Goal: Task Accomplishment & Management: Use online tool/utility

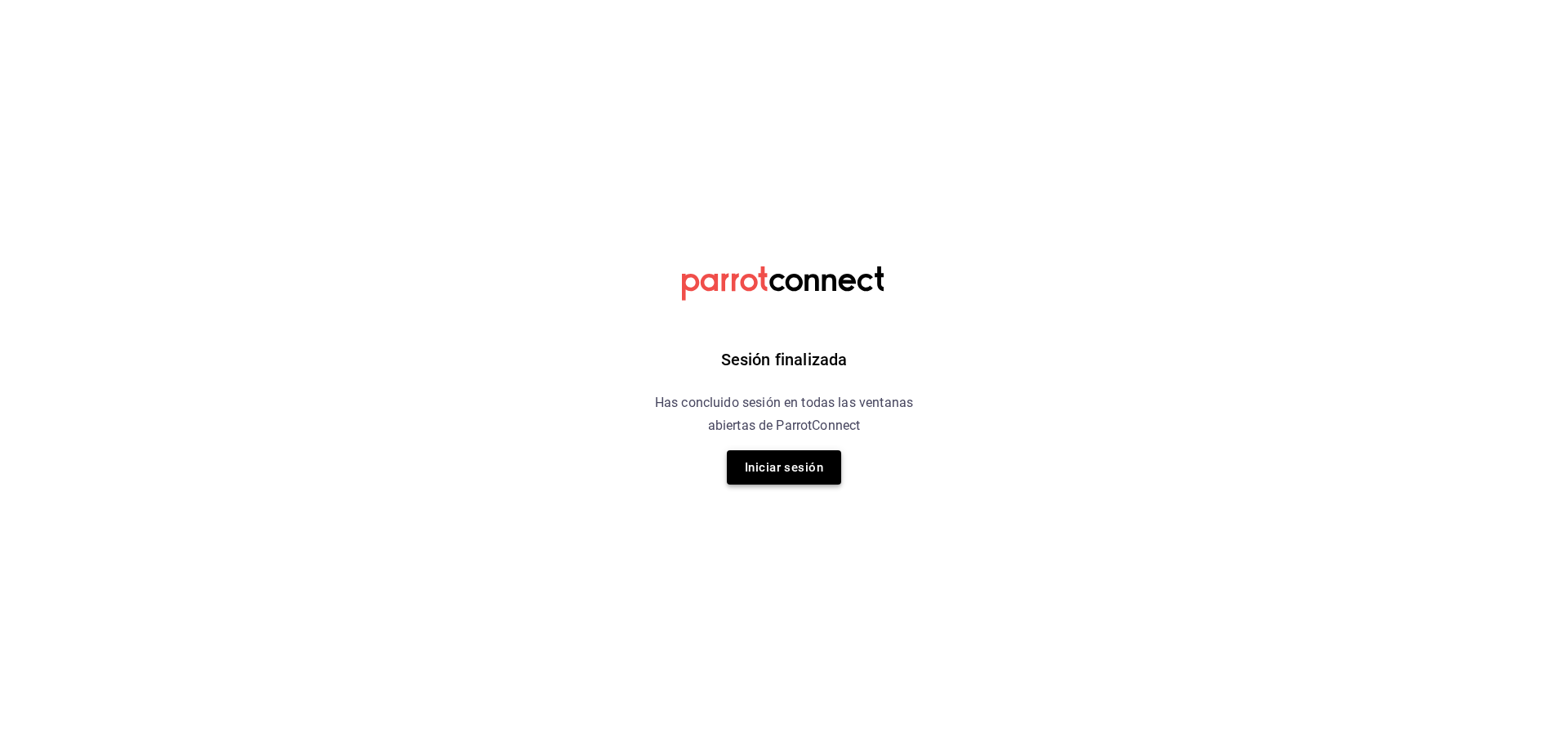
click at [785, 453] on button "Iniciar sesión" at bounding box center [784, 468] width 114 height 35
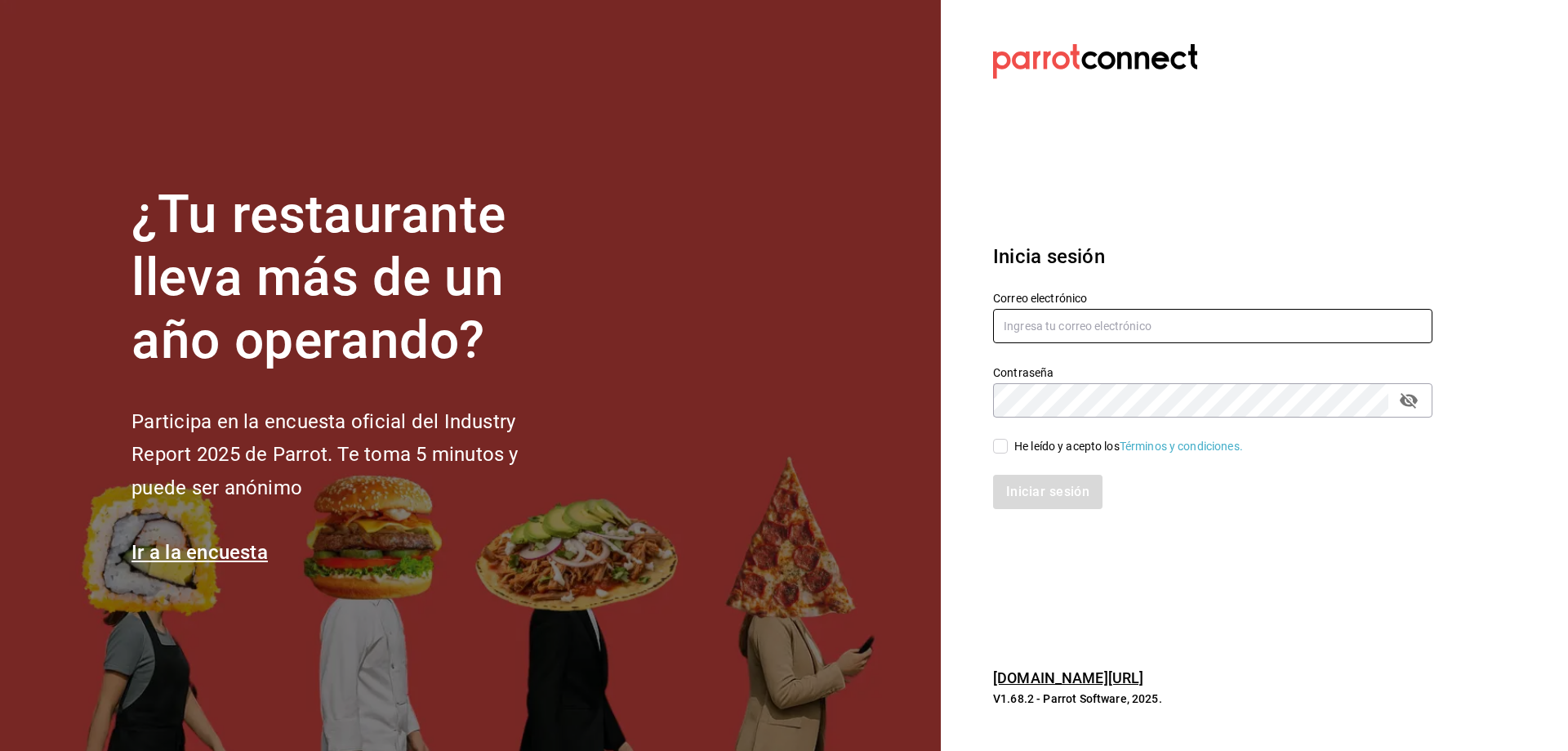
click at [1157, 327] on input "text" at bounding box center [1212, 326] width 439 height 35
type input "sthe1031@gmail.com"
click at [990, 451] on div "He leído y acepto los Términos y condiciones." at bounding box center [1203, 436] width 459 height 37
click at [1005, 447] on input "He leído y acepto los Términos y condiciones." at bounding box center [1000, 446] width 15 height 15
checkbox input "true"
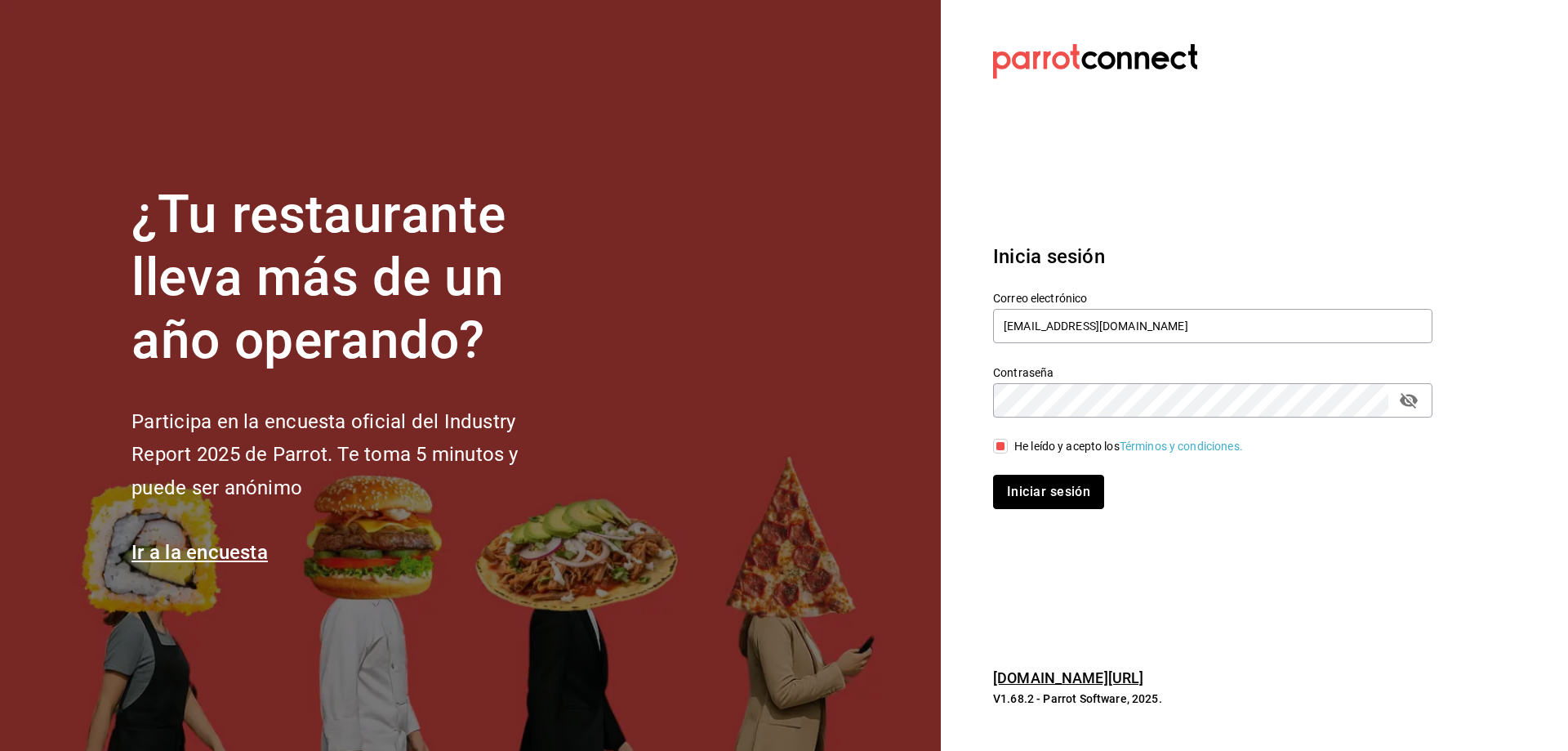
click at [1022, 495] on button "Iniciar sesión" at bounding box center [1048, 492] width 111 height 35
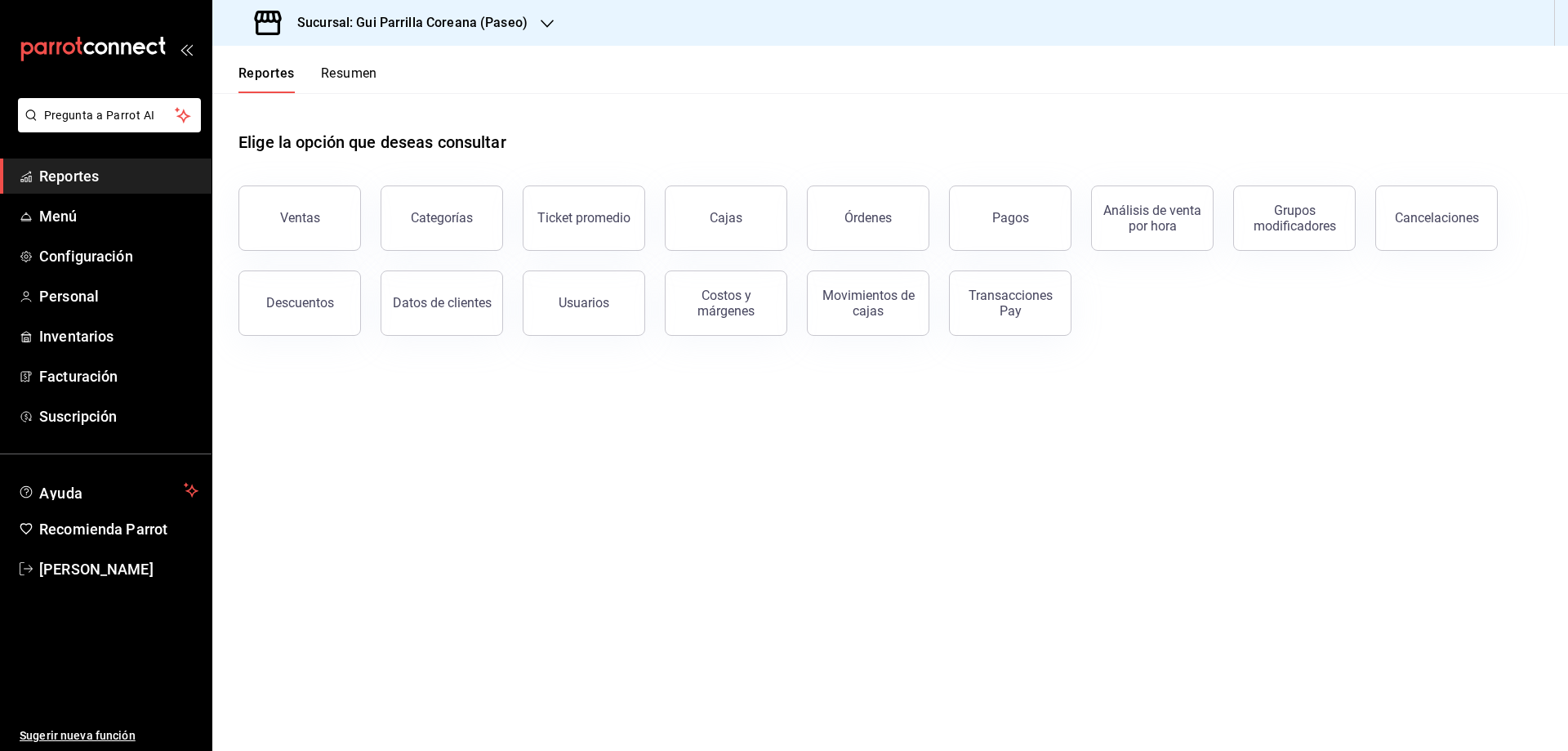
click at [333, 220] on button "Ventas" at bounding box center [300, 219] width 123 height 66
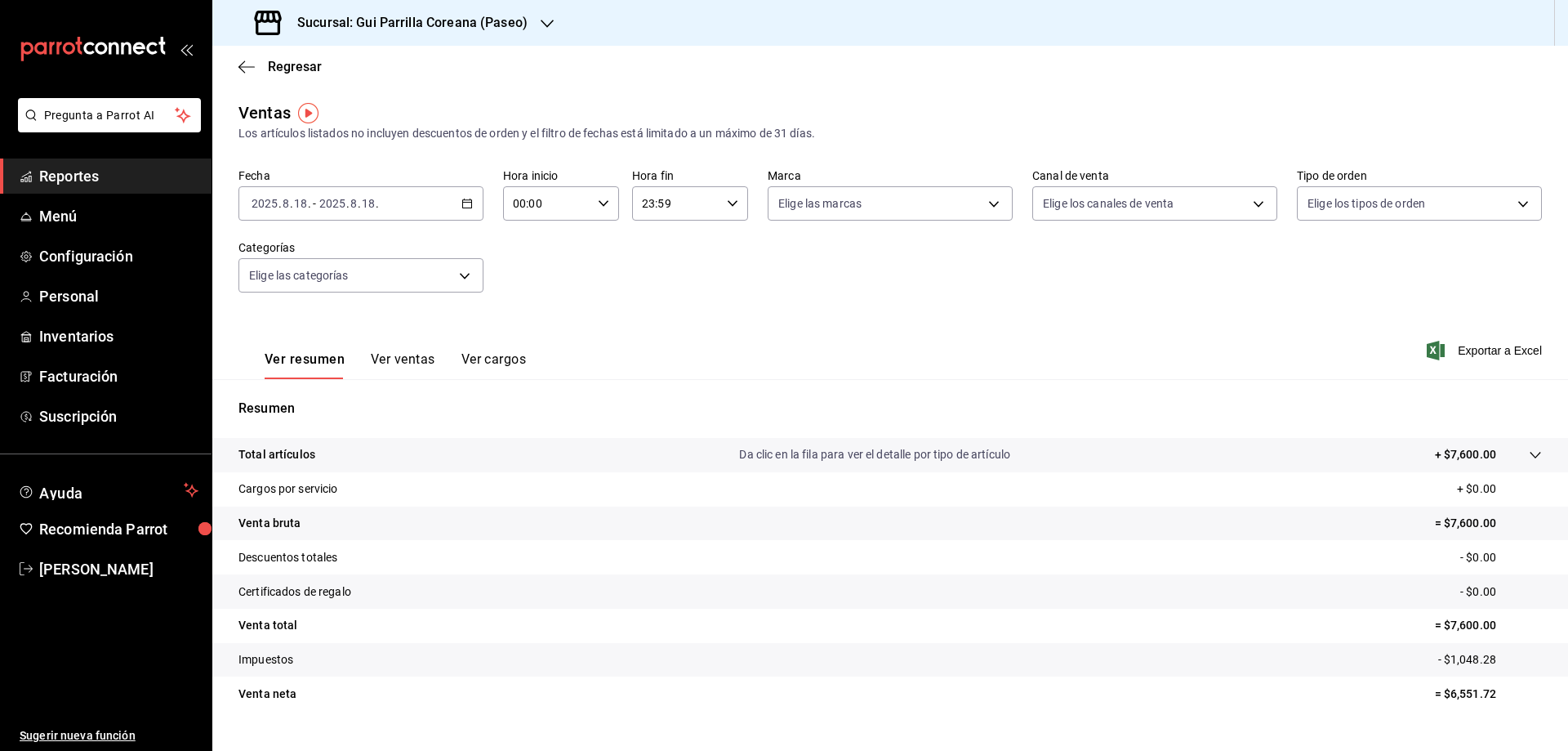
click at [371, 207] on input "18" at bounding box center [368, 203] width 15 height 13
click at [324, 391] on span "Rango de fechas" at bounding box center [315, 400] width 126 height 17
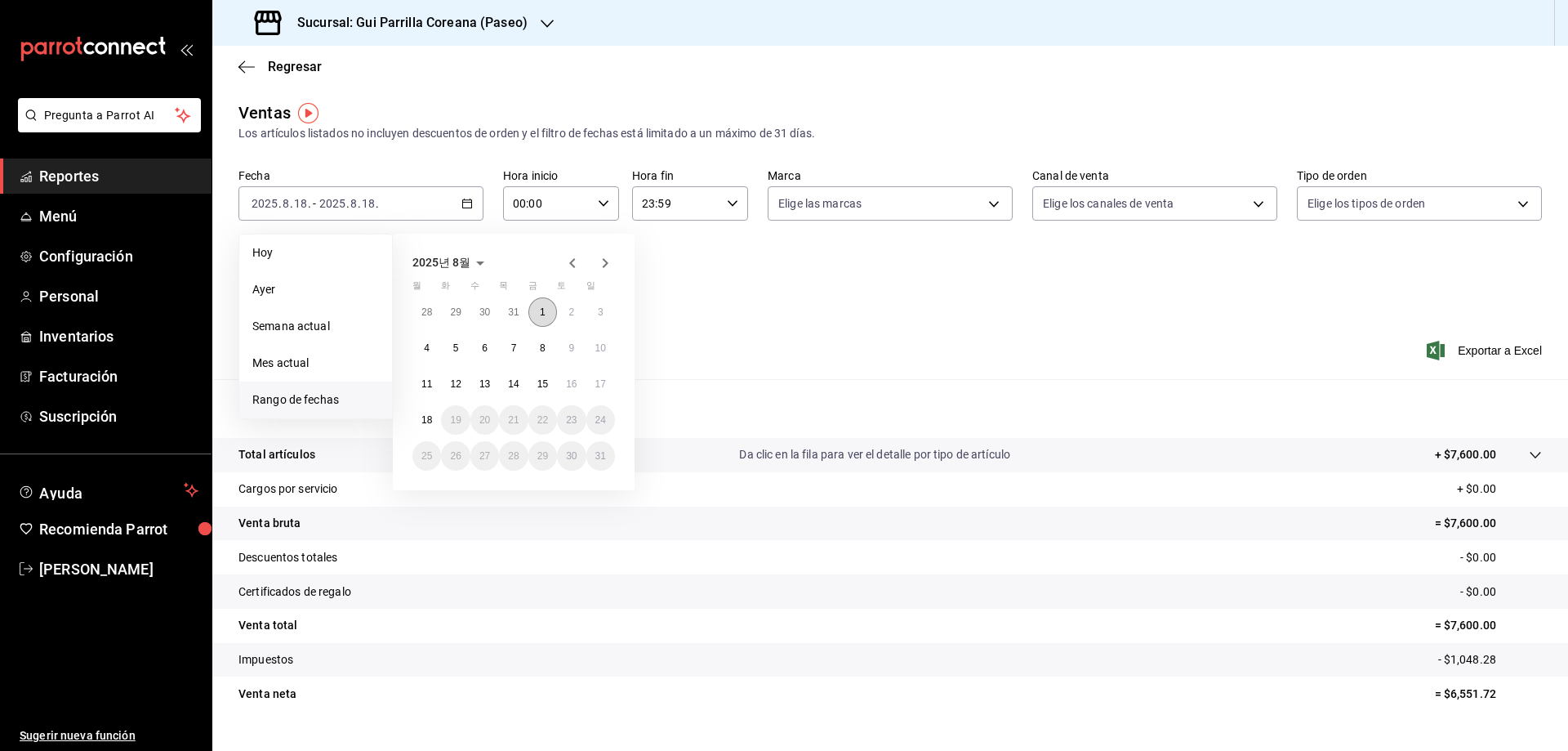
click at [546, 311] on button "1" at bounding box center [543, 312] width 29 height 29
click at [604, 394] on button "17" at bounding box center [600, 384] width 29 height 29
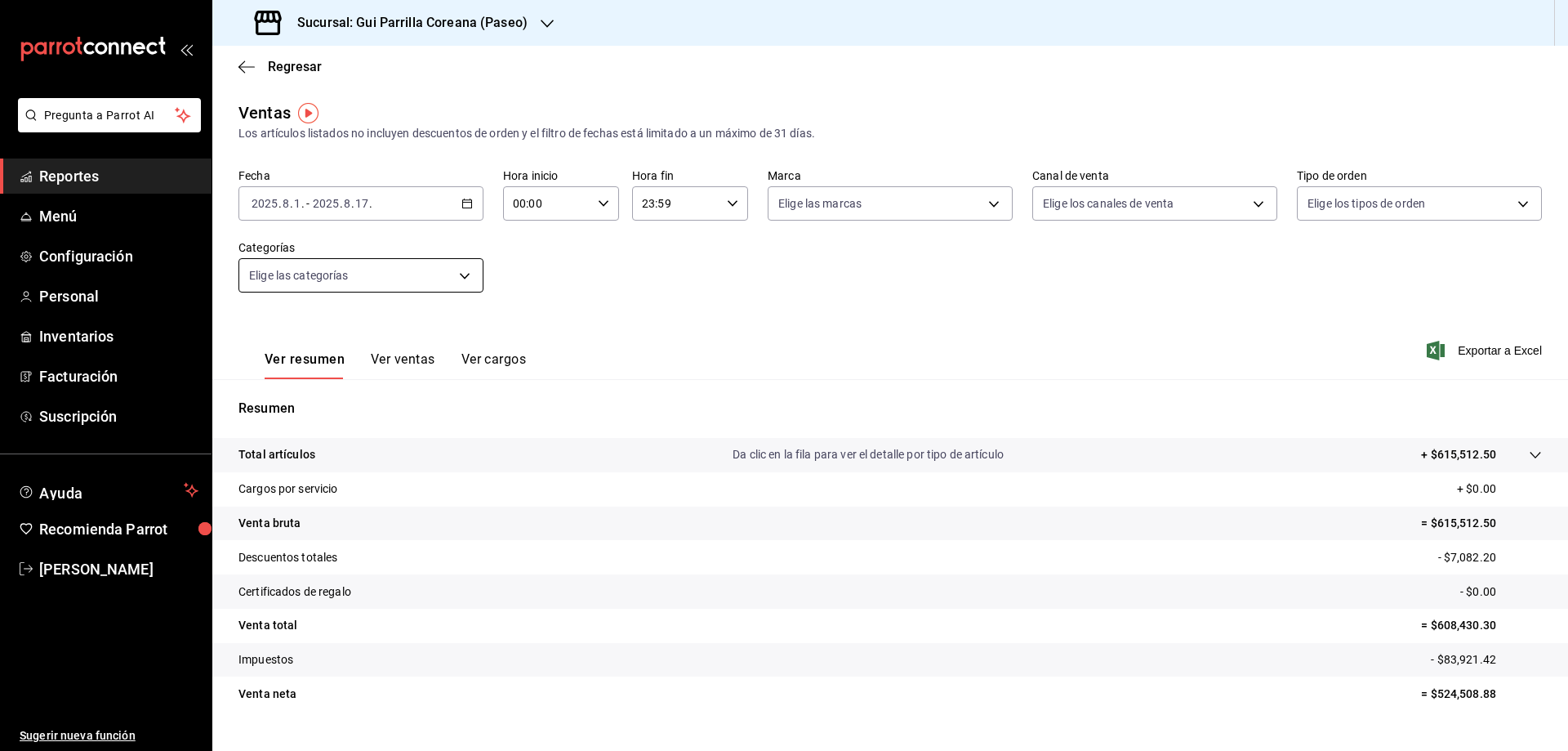
click at [409, 283] on body "Pregunta a Parrot AI Reportes Menú Configuración Personal Inventarios Facturaci…" at bounding box center [784, 375] width 1568 height 751
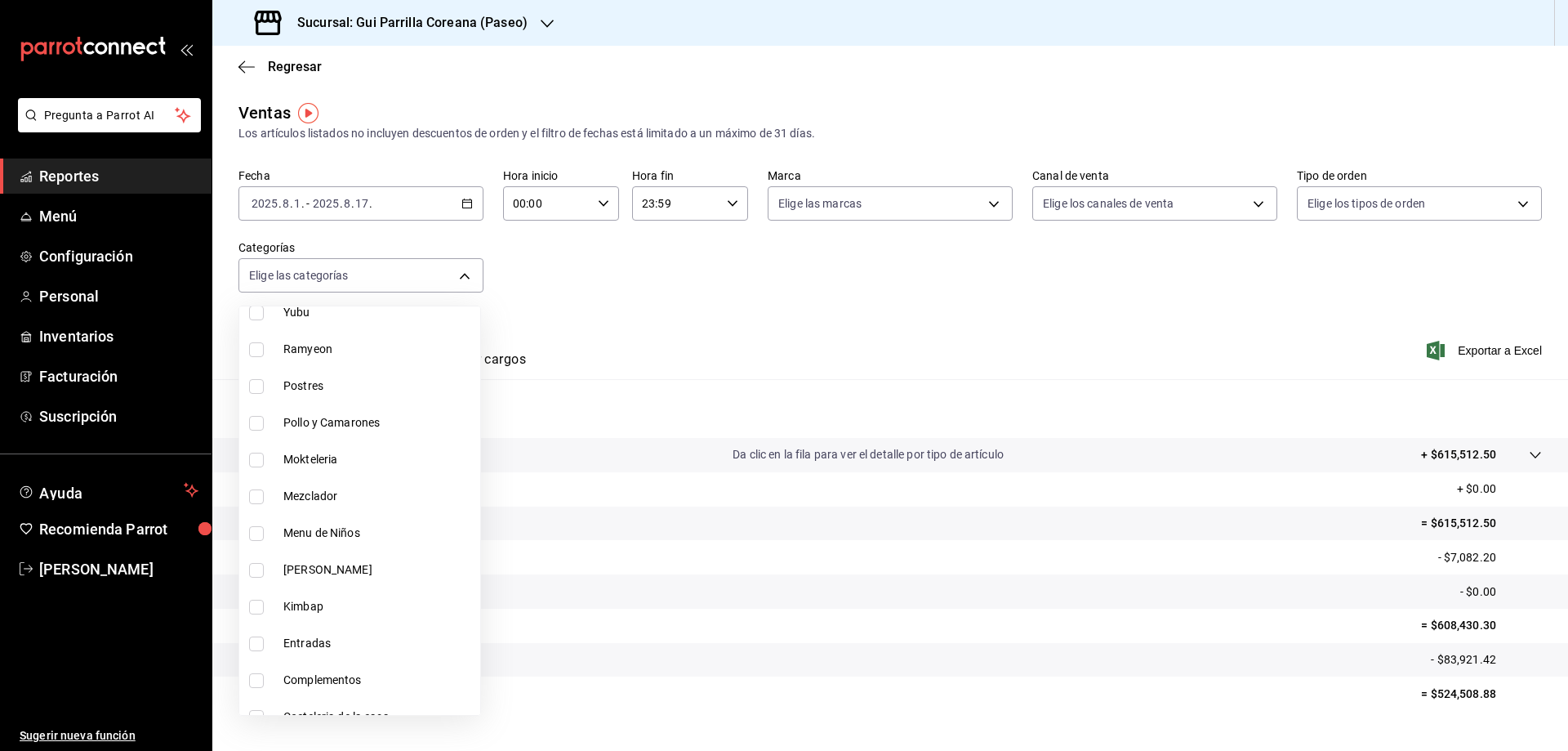
scroll to position [423, 0]
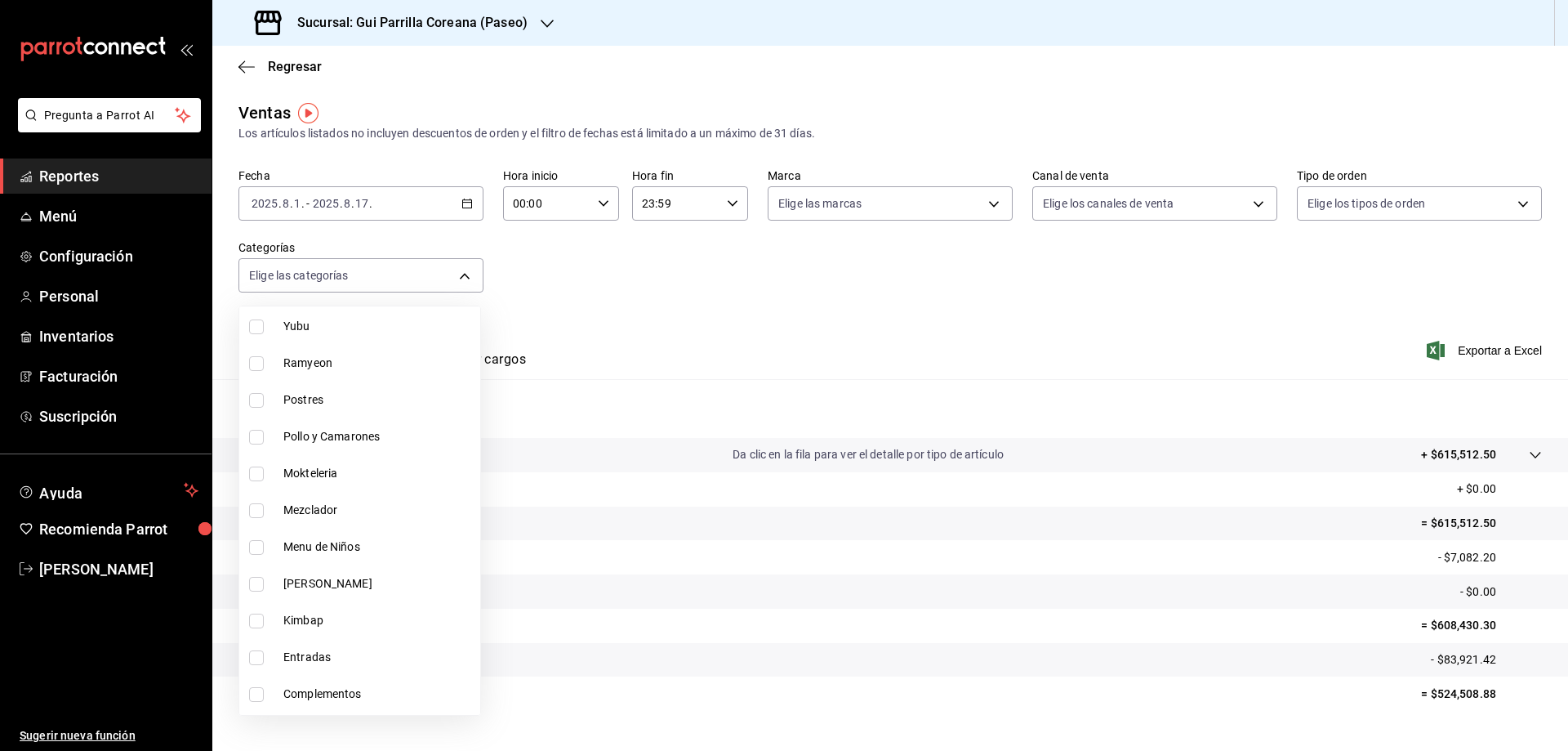
click at [261, 368] on input "checkbox" at bounding box center [256, 363] width 15 height 15
checkbox input "true"
type input "b4666133-900b-40d6-b991-913acb432083"
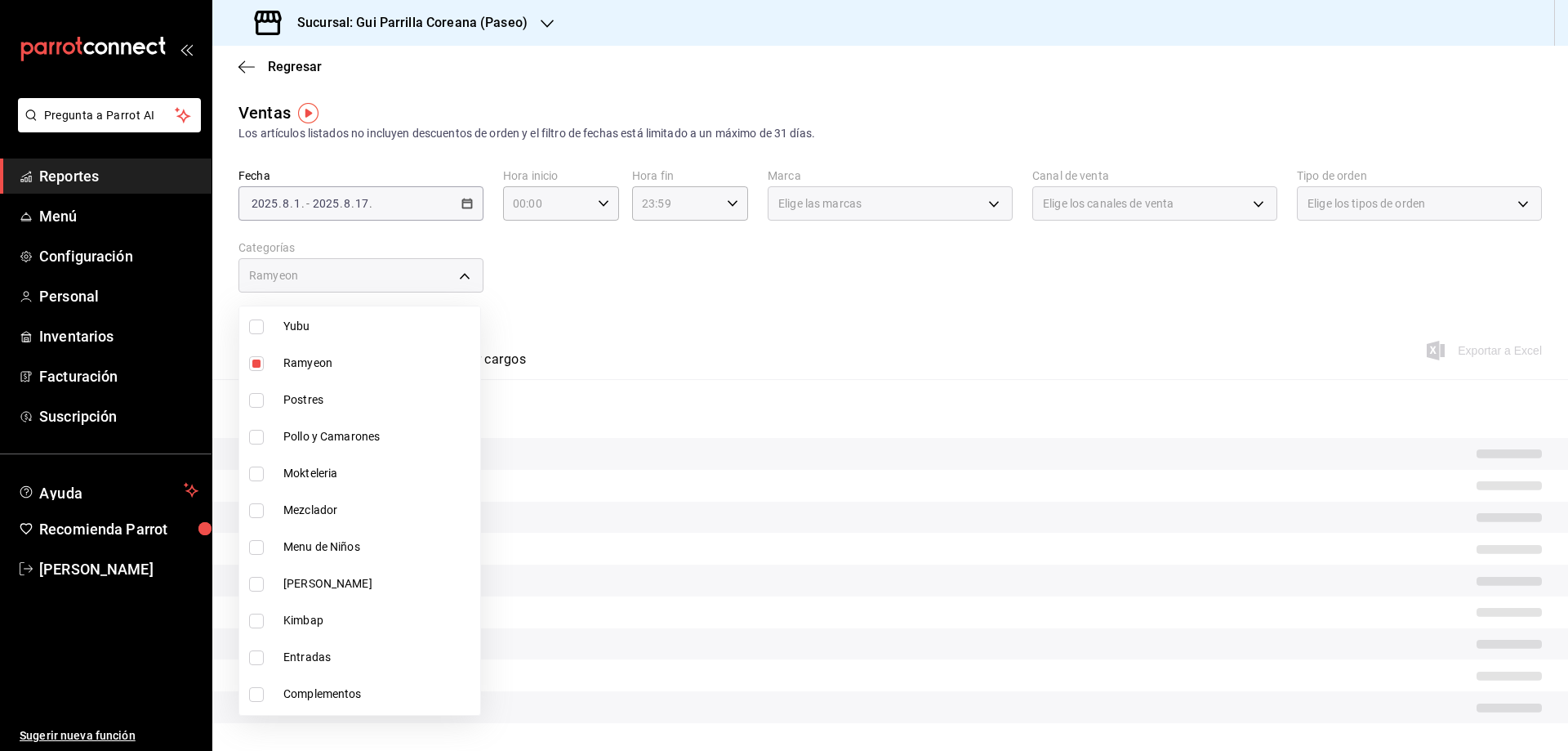
click at [765, 240] on div at bounding box center [784, 375] width 1568 height 751
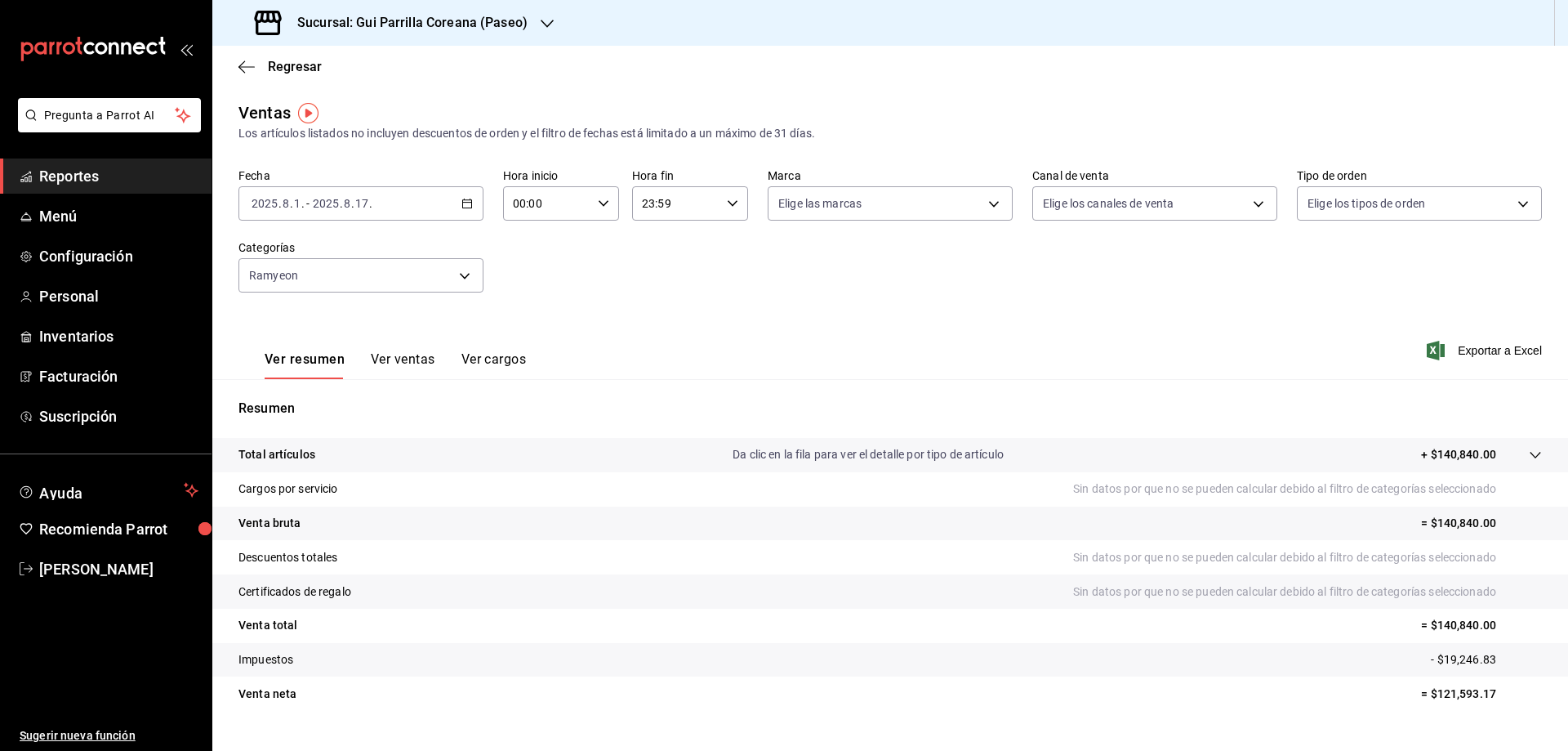
click at [401, 368] on button "Ver ventas" at bounding box center [403, 365] width 65 height 28
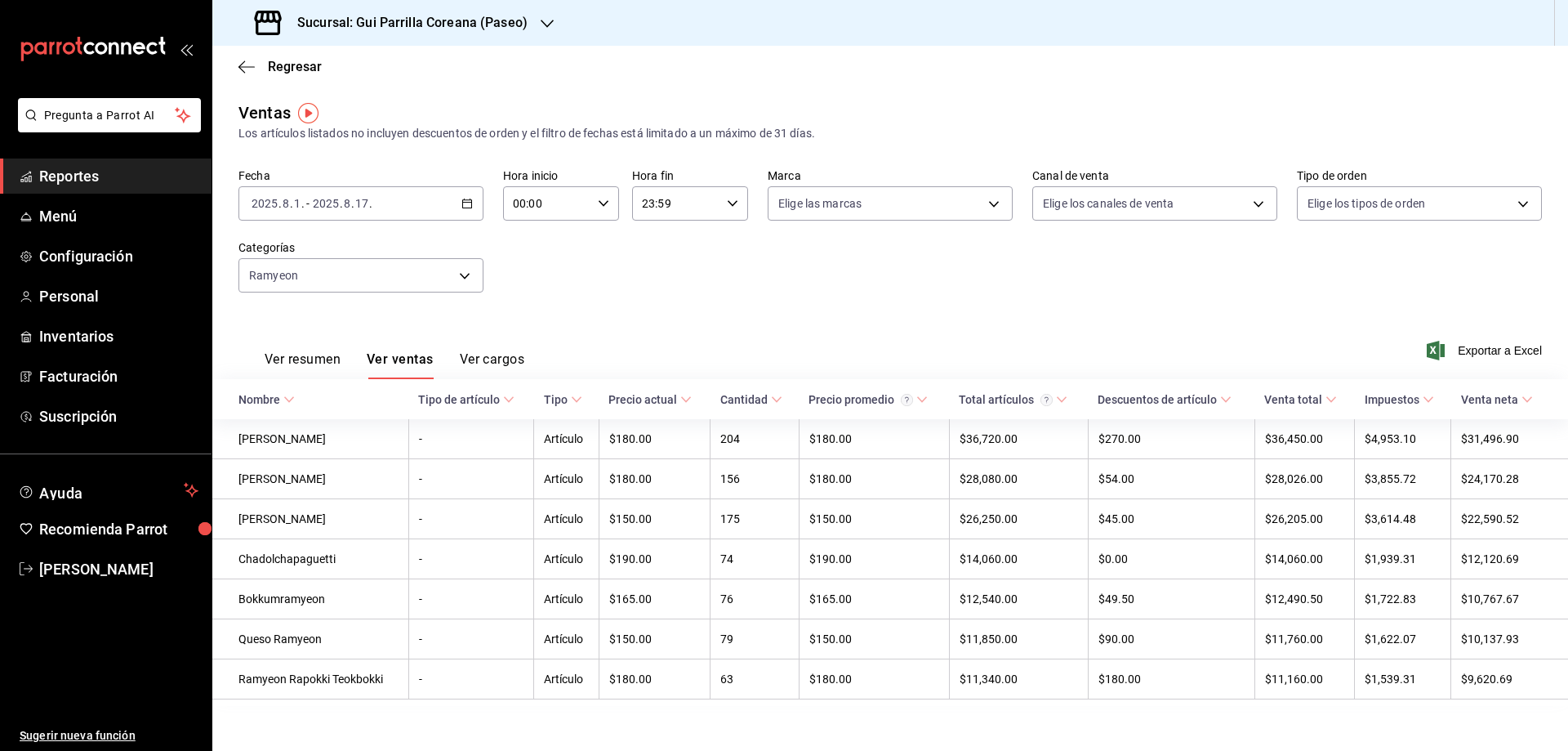
click at [398, 200] on div "[DATE] 2025 . 8 . 1 . - [DATE] 2025 . 8 . 17 ." at bounding box center [361, 203] width 245 height 35
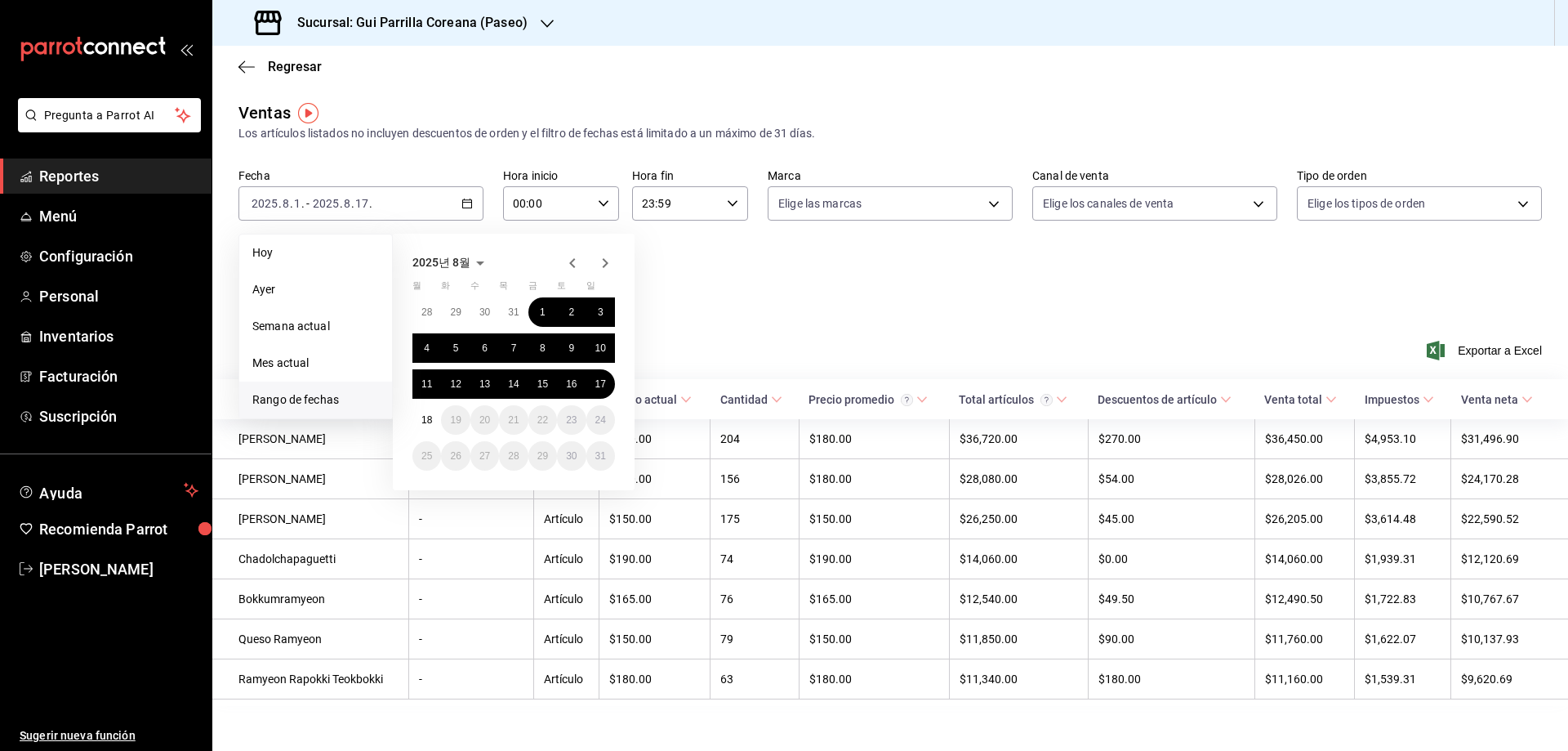
click at [577, 260] on icon "button" at bounding box center [572, 263] width 20 height 20
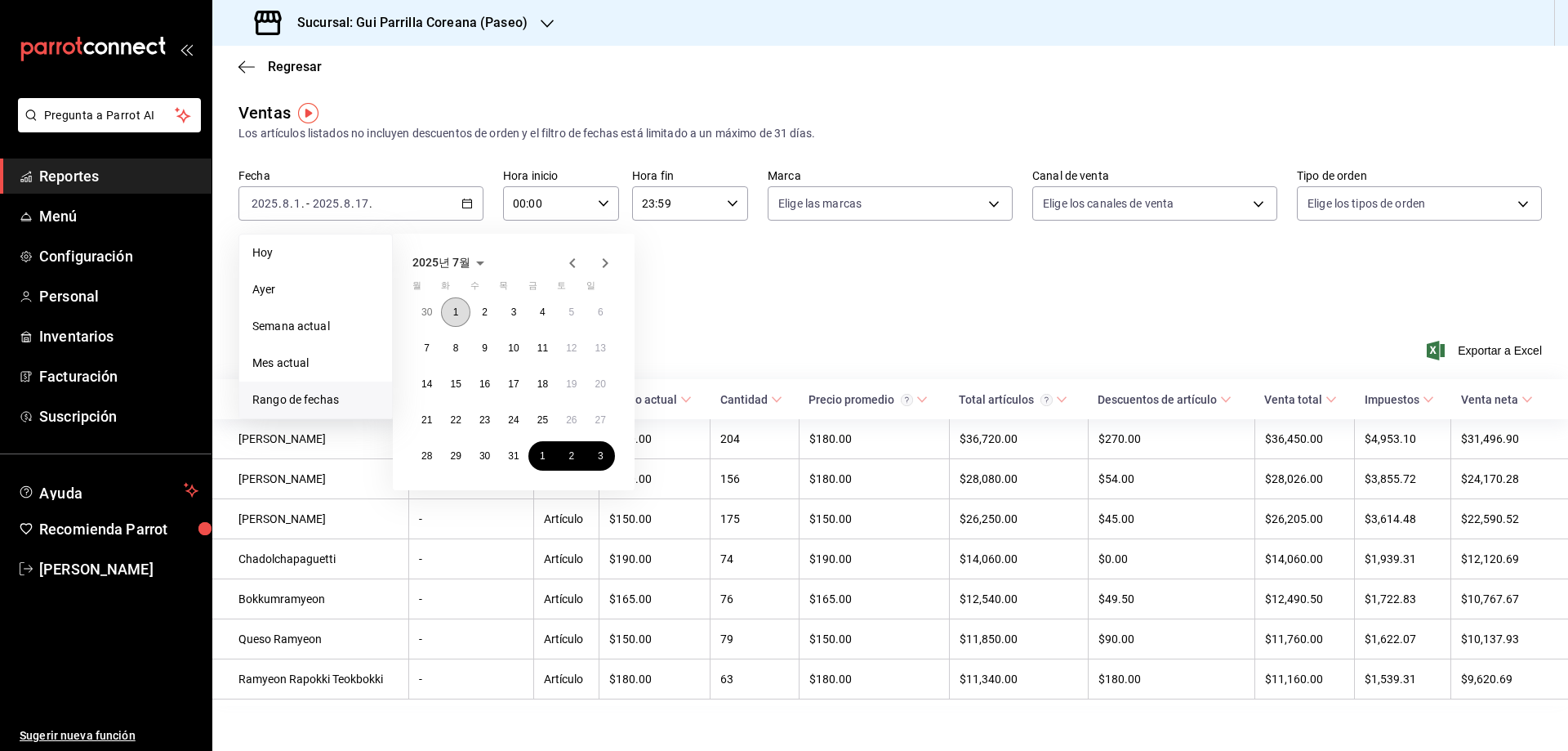
click at [458, 302] on button "1" at bounding box center [454, 312] width 29 height 29
click at [509, 452] on abbr "31" at bounding box center [513, 455] width 10 height 11
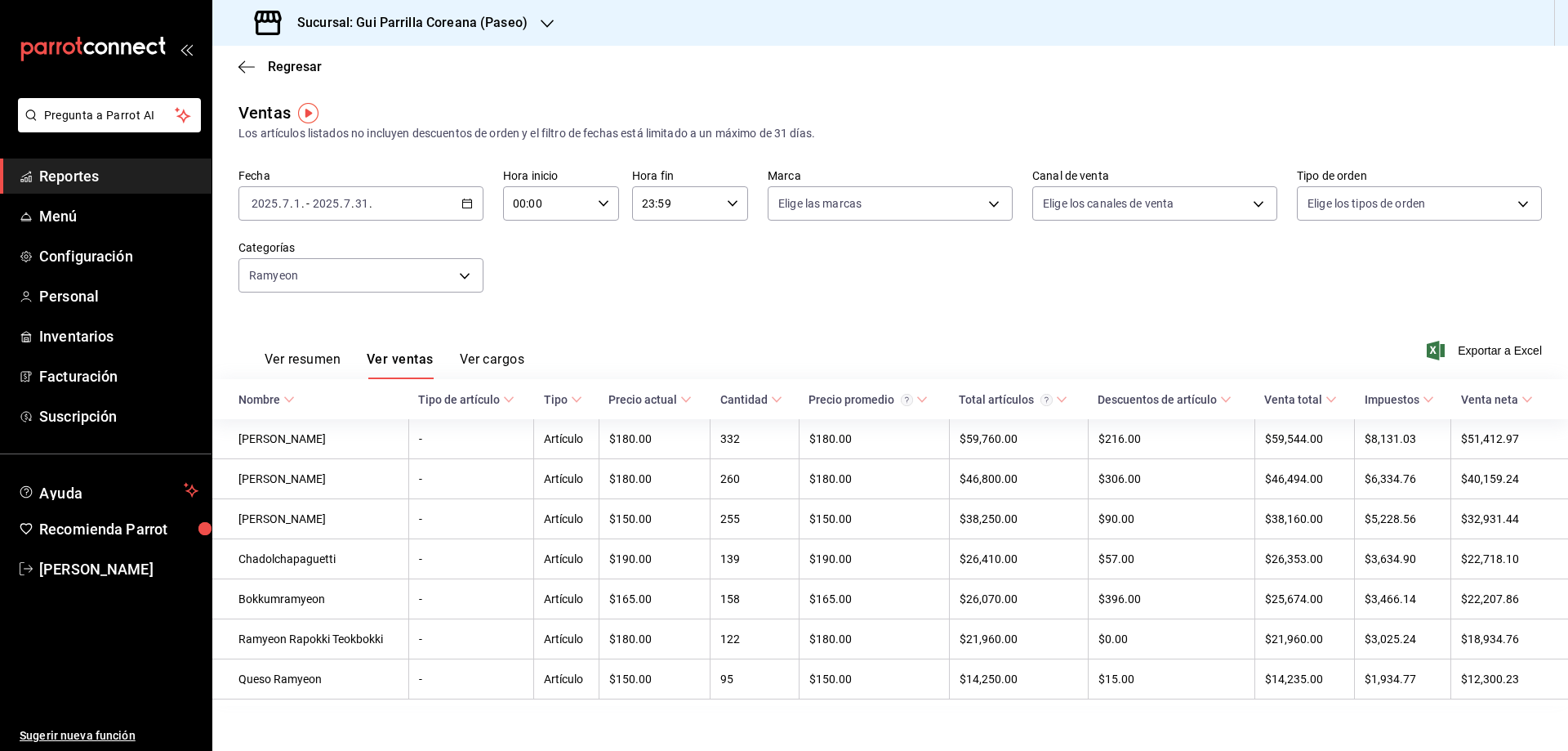
scroll to position [14, 0]
